Goal: Information Seeking & Learning: Find specific fact

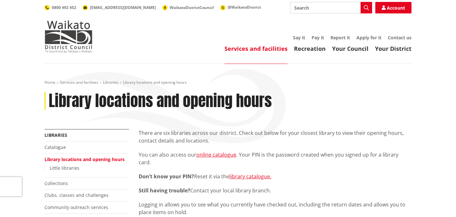
click at [304, 8] on input "Search" at bounding box center [331, 8] width 82 height 12
type input "Hamnet"
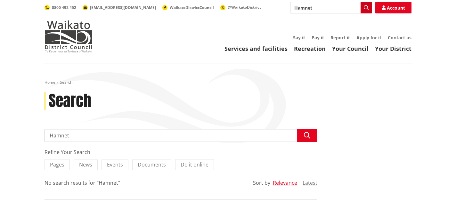
click at [366, 7] on icon "button" at bounding box center [365, 7] width 5 height 5
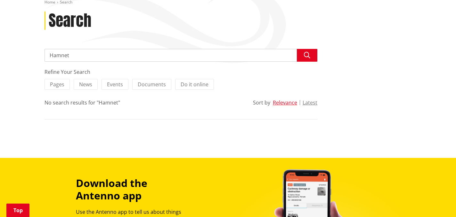
scroll to position [112, 0]
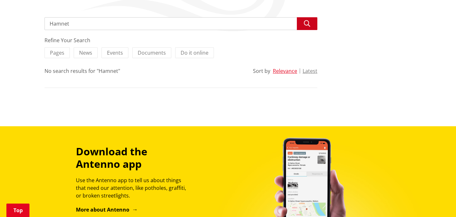
click at [305, 24] on icon "button" at bounding box center [307, 23] width 6 height 6
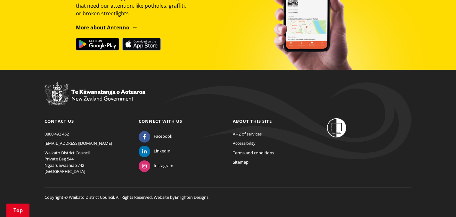
scroll to position [303, 0]
